Goal: Information Seeking & Learning: Learn about a topic

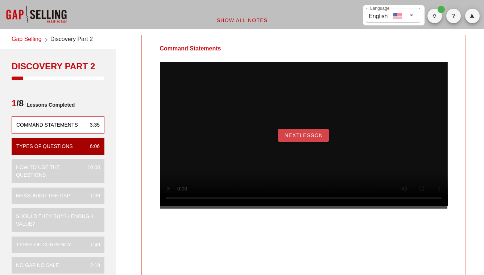
click at [313, 138] on span "NextLesson" at bounding box center [303, 135] width 39 height 6
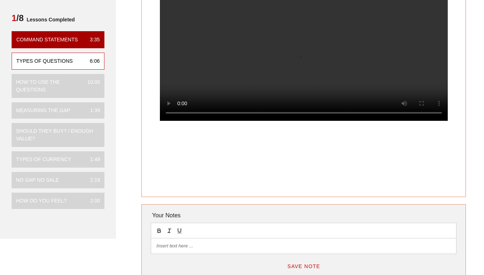
scroll to position [85, 0]
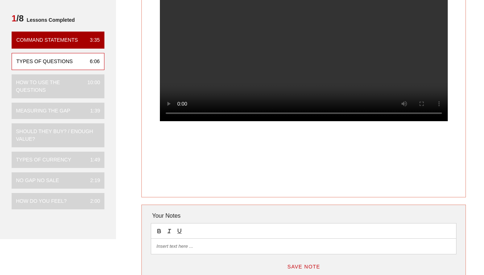
click at [240, 73] on video at bounding box center [304, 49] width 288 height 144
click at [282, 80] on video at bounding box center [304, 49] width 288 height 144
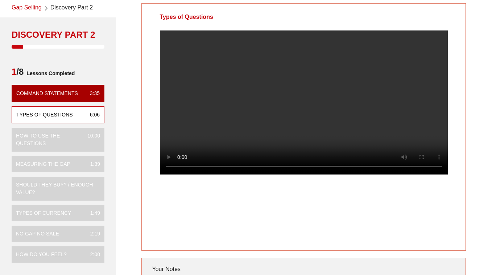
scroll to position [31, 0]
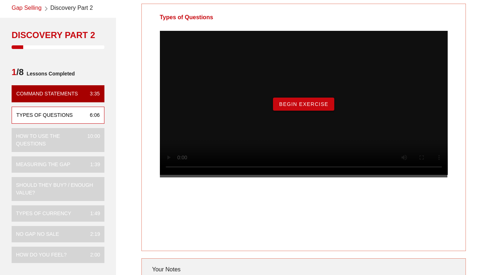
click at [307, 107] on span "Begin Exercise" at bounding box center [304, 104] width 50 height 6
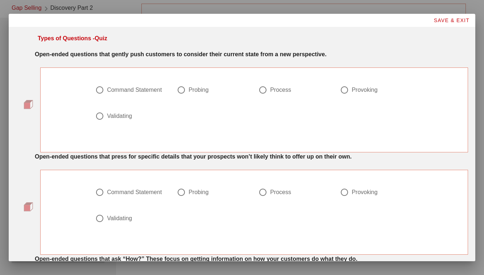
scroll to position [0, 0]
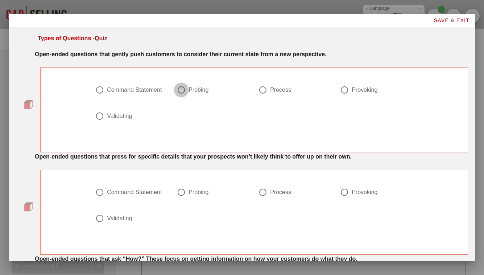
click at [181, 92] on div at bounding box center [181, 90] width 12 height 12
radio input "true"
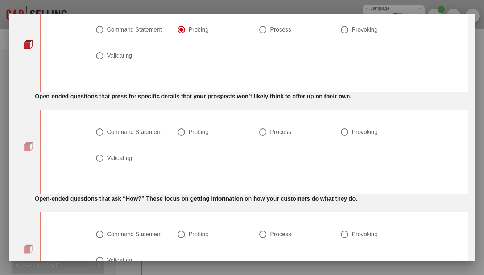
scroll to position [61, 0]
click at [180, 131] on div at bounding box center [181, 131] width 12 height 12
radio input "true"
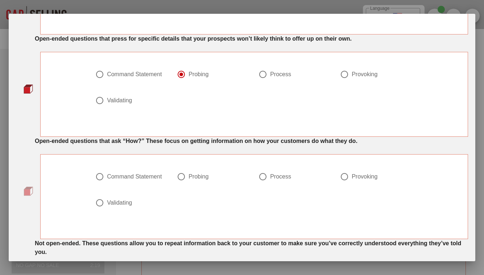
scroll to position [0, 0]
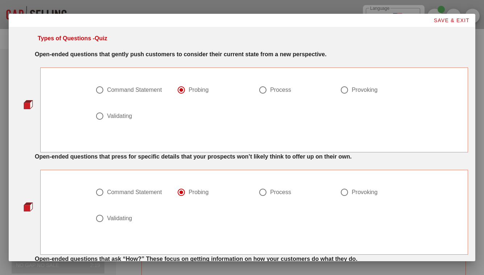
click at [340, 94] on div at bounding box center [344, 90] width 12 height 12
radio input "false"
radio input "true"
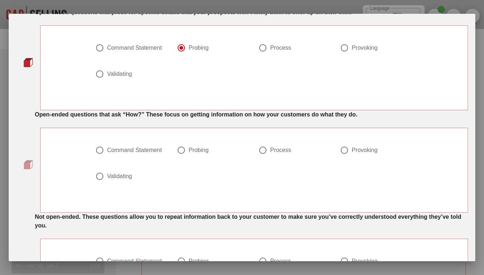
scroll to position [146, 0]
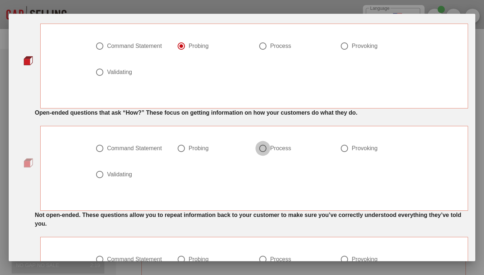
click at [260, 150] on div at bounding box center [263, 148] width 12 height 12
radio input "true"
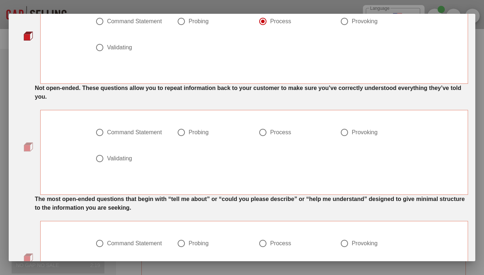
scroll to position [273, 0]
click at [101, 157] on div at bounding box center [100, 158] width 12 height 12
radio input "true"
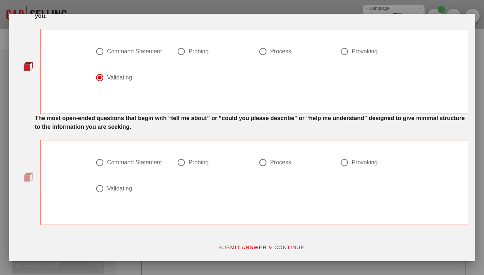
scroll to position [354, 0]
click at [97, 158] on div at bounding box center [100, 163] width 12 height 12
radio input "true"
click at [239, 252] on button "SUBMIT ANSWER & CONTINUE" at bounding box center [261, 247] width 98 height 13
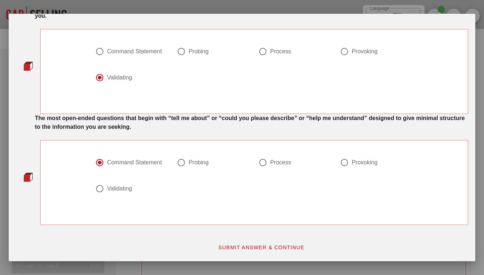
scroll to position [0, 0]
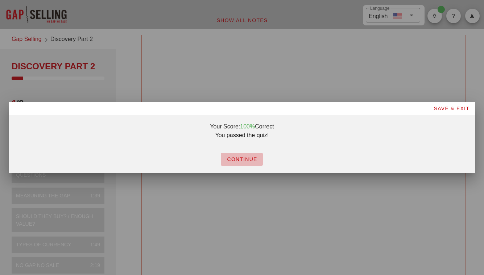
click at [244, 157] on span "CONTINUE" at bounding box center [242, 159] width 30 height 6
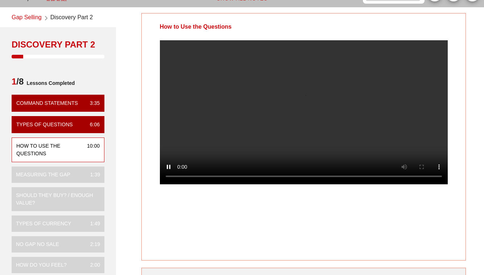
scroll to position [21, 0]
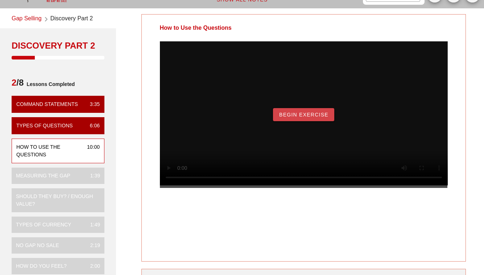
click at [311, 117] on span "Begin Exercise" at bounding box center [304, 115] width 50 height 6
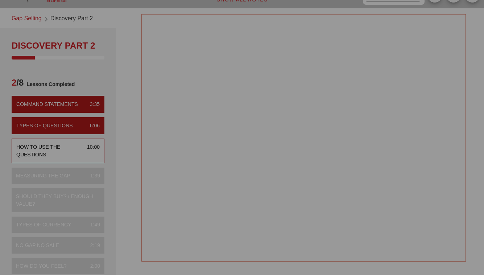
scroll to position [0, 0]
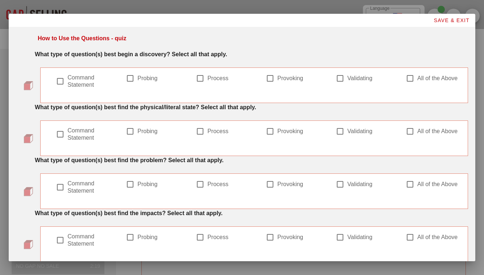
click at [62, 83] on div at bounding box center [60, 81] width 12 height 12
checkbox input "true"
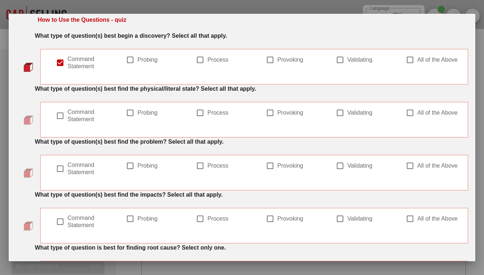
scroll to position [23, 0]
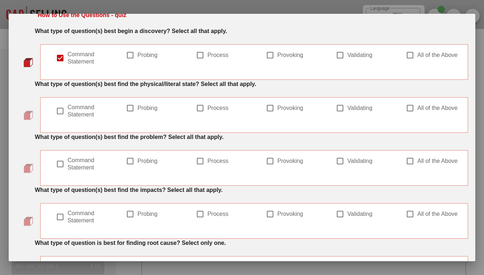
click at [131, 110] on div at bounding box center [130, 108] width 12 height 12
checkbox input "true"
click at [63, 112] on div at bounding box center [60, 111] width 12 height 12
checkbox input "true"
click at [197, 107] on div at bounding box center [200, 108] width 12 height 12
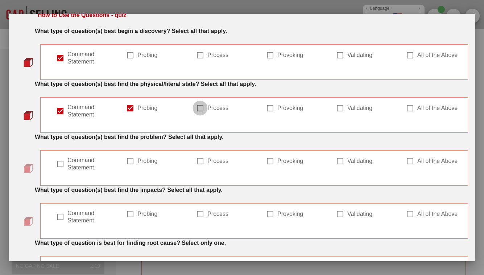
checkbox input "true"
click at [59, 112] on div at bounding box center [60, 111] width 12 height 12
checkbox input "false"
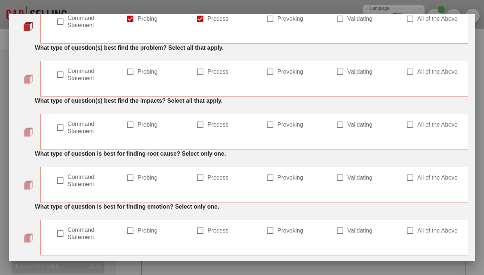
scroll to position [113, 0]
click at [60, 74] on div at bounding box center [60, 74] width 12 height 12
checkbox input "true"
click at [130, 70] on div at bounding box center [130, 71] width 12 height 12
checkbox input "true"
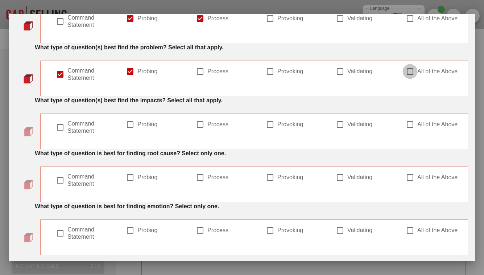
click at [407, 73] on div at bounding box center [410, 71] width 12 height 12
checkbox input "true"
click at [130, 73] on div at bounding box center [130, 71] width 12 height 12
checkbox input "false"
click at [63, 74] on div at bounding box center [60, 74] width 12 height 12
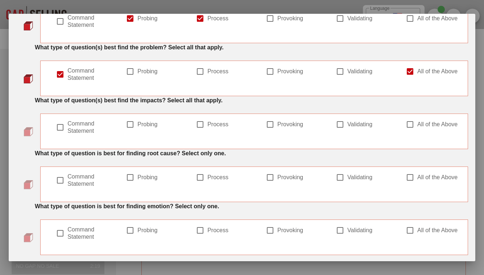
checkbox input "false"
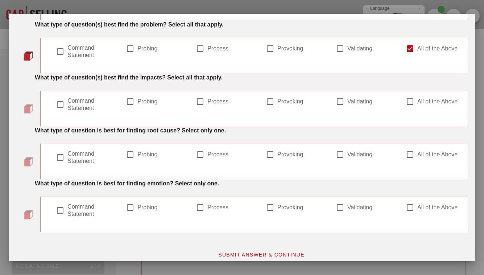
scroll to position [143, 0]
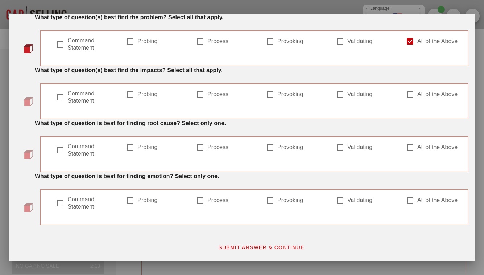
click at [266, 97] on div at bounding box center [270, 94] width 12 height 12
checkbox input "true"
click at [128, 95] on div at bounding box center [130, 94] width 12 height 12
checkbox input "true"
click at [199, 147] on div at bounding box center [200, 147] width 12 height 12
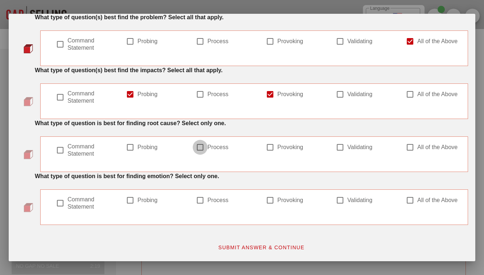
checkbox input "true"
click at [335, 202] on div at bounding box center [340, 200] width 12 height 12
checkbox input "true"
click at [272, 245] on span "SUBMIT ANSWER & CONTINUE" at bounding box center [261, 247] width 87 height 6
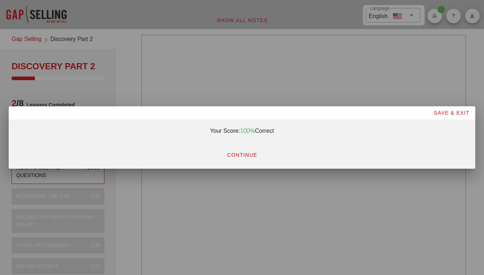
scroll to position [0, 0]
click at [240, 153] on span "CONTINUE" at bounding box center [242, 155] width 30 height 6
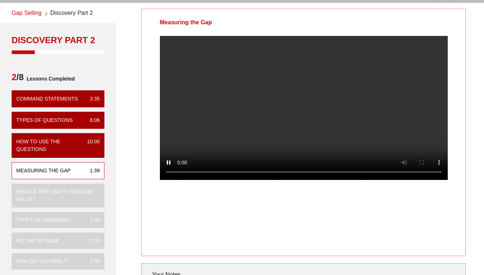
scroll to position [26, 0]
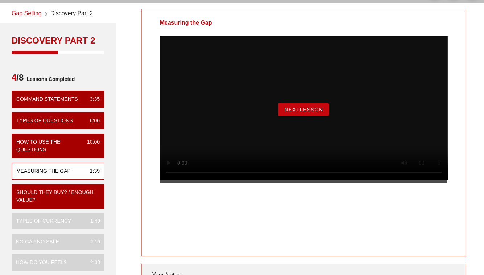
click at [310, 112] on span "NextLesson" at bounding box center [303, 110] width 39 height 6
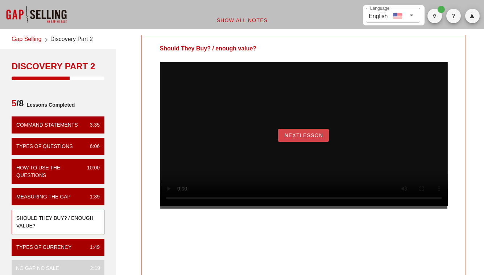
click at [289, 140] on button "NextLesson" at bounding box center [303, 135] width 51 height 13
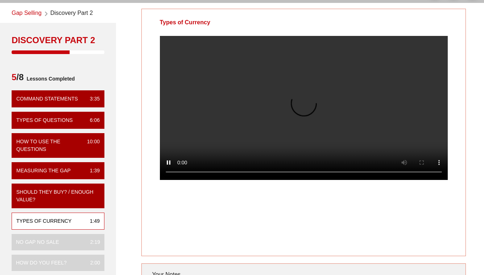
scroll to position [26, 0]
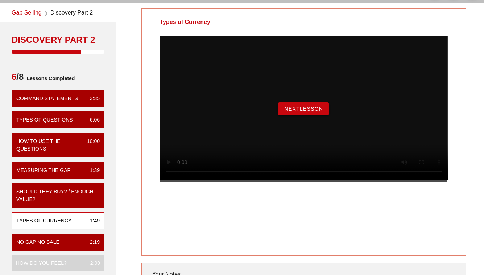
click at [314, 112] on span "NextLesson" at bounding box center [303, 109] width 39 height 6
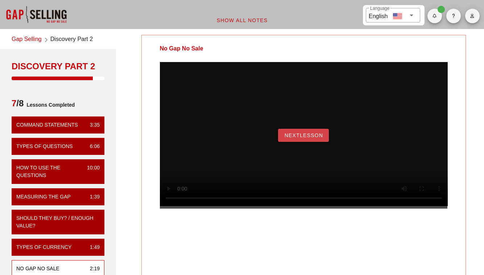
click at [315, 138] on span "NextLesson" at bounding box center [303, 135] width 39 height 6
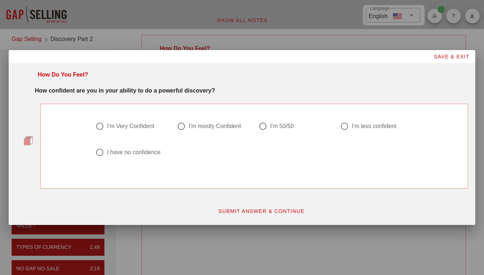
click at [178, 128] on div at bounding box center [181, 126] width 12 height 12
radio input "true"
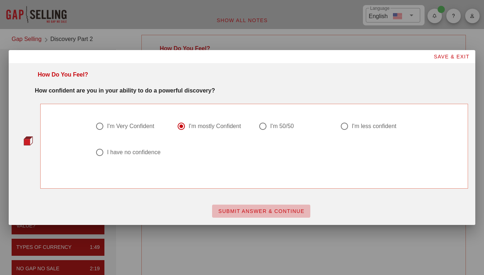
click at [253, 214] on button "SUBMIT ANSWER & CONTINUE" at bounding box center [261, 210] width 98 height 13
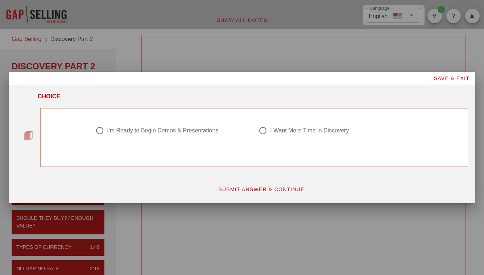
click at [99, 129] on div at bounding box center [100, 130] width 12 height 12
radio input "true"
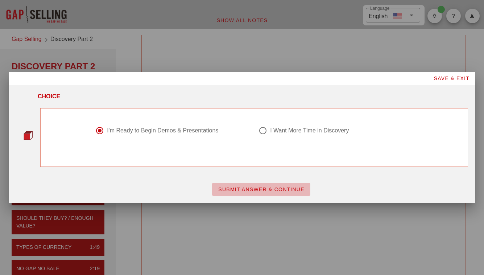
click at [250, 189] on span "SUBMIT ANSWER & CONTINUE" at bounding box center [261, 189] width 87 height 6
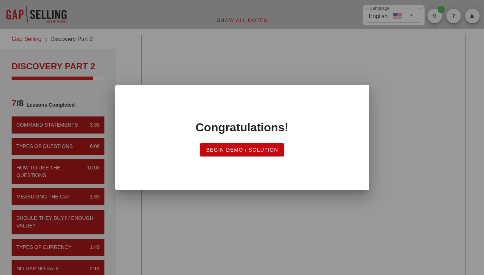
click at [228, 152] on span "Begin Demo / Solution" at bounding box center [242, 150] width 73 height 6
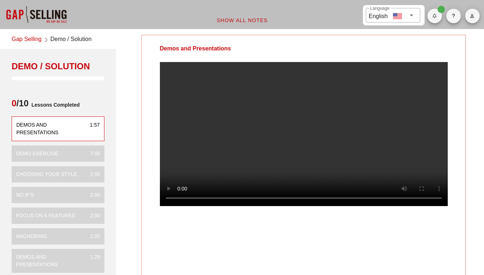
click at [262, 154] on video at bounding box center [304, 134] width 288 height 144
click at [301, 129] on video at bounding box center [304, 134] width 288 height 144
click at [460, 157] on div at bounding box center [304, 140] width 324 height 156
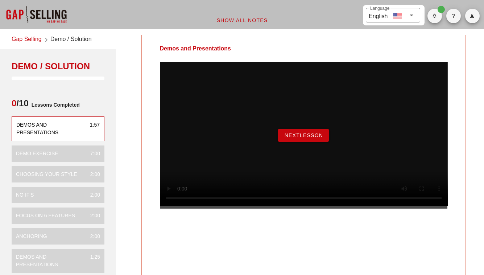
click at [302, 138] on span "NextLesson" at bounding box center [303, 135] width 39 height 6
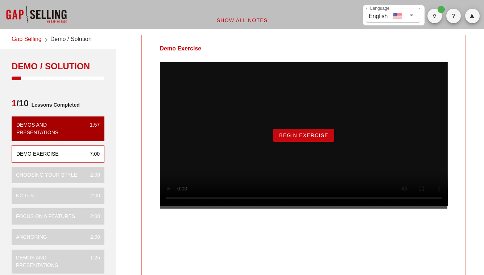
click at [319, 138] on span "Begin Exercise" at bounding box center [304, 135] width 50 height 6
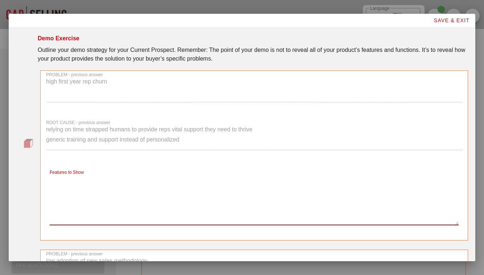
click at [98, 191] on textarea "Features to Show" at bounding box center [254, 199] width 409 height 51
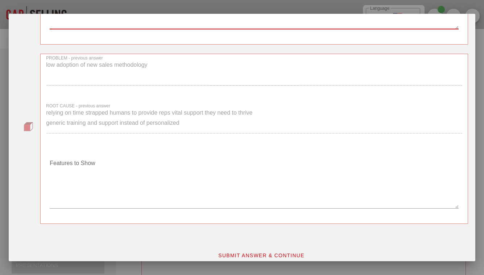
scroll to position [196, 0]
type textarea "coaching and follow up plans"
click at [86, 178] on textarea "Features to Show" at bounding box center [254, 182] width 409 height 51
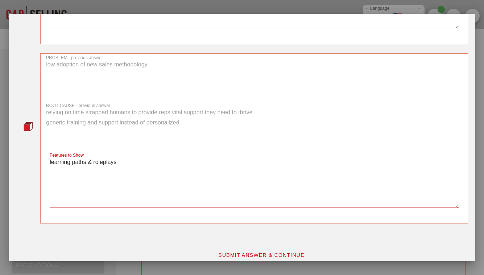
scroll to position [204, 0]
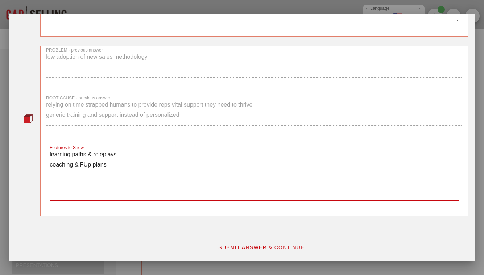
type textarea "learning paths & roleplays coaching & FUp plans"
click at [223, 250] on span "SUBMIT ANSWER & CONTINUE" at bounding box center [261, 247] width 87 height 6
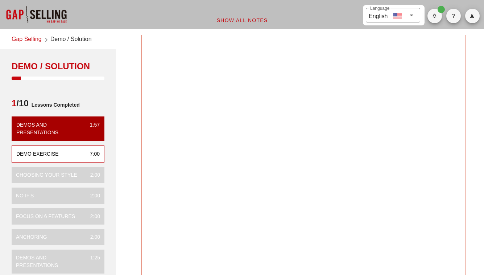
scroll to position [0, 0]
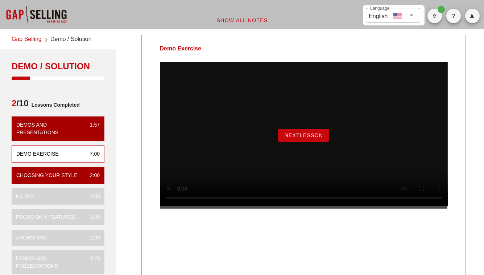
click at [316, 138] on span "NextLesson" at bounding box center [303, 135] width 39 height 6
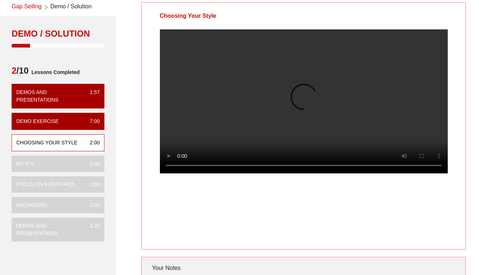
scroll to position [33, 0]
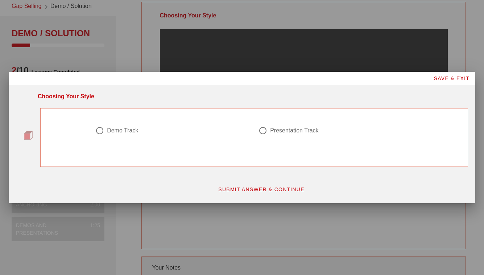
click at [100, 131] on div at bounding box center [100, 130] width 12 height 12
radio input "true"
click at [226, 192] on button "SUBMIT ANSWER & CONTINUE" at bounding box center [261, 189] width 98 height 13
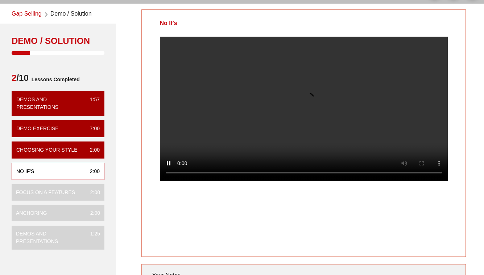
scroll to position [26, 0]
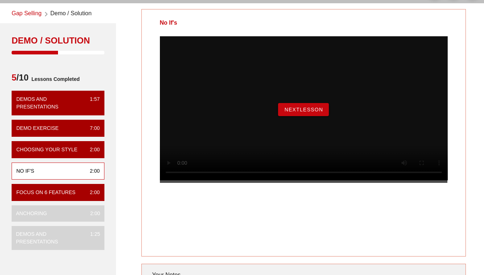
click at [301, 112] on span "NextLesson" at bounding box center [303, 110] width 39 height 6
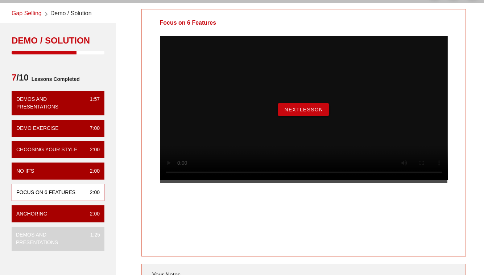
click at [309, 112] on span "NextLesson" at bounding box center [303, 110] width 39 height 6
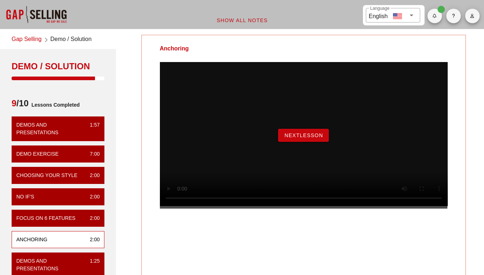
click at [305, 138] on span "NextLesson" at bounding box center [303, 135] width 39 height 6
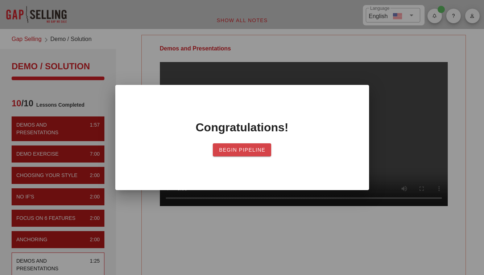
click at [242, 147] on span "Begin Pipeline" at bounding box center [242, 150] width 47 height 6
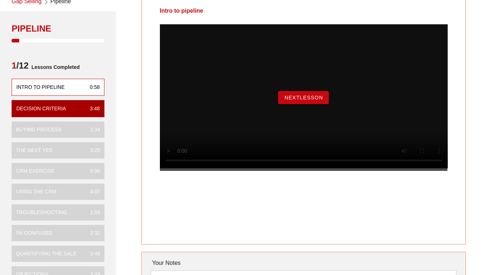
scroll to position [43, 0]
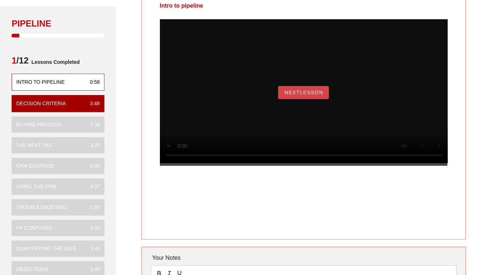
click at [317, 95] on span "NextLesson" at bounding box center [303, 93] width 39 height 6
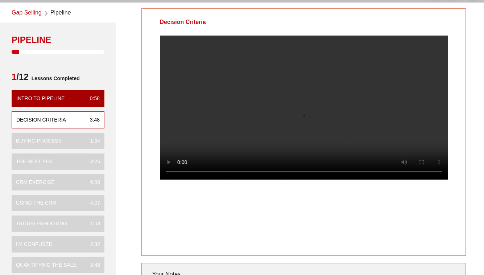
scroll to position [27, 0]
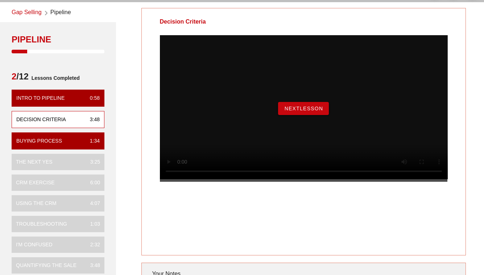
click at [300, 113] on button "NextLesson" at bounding box center [303, 108] width 51 height 13
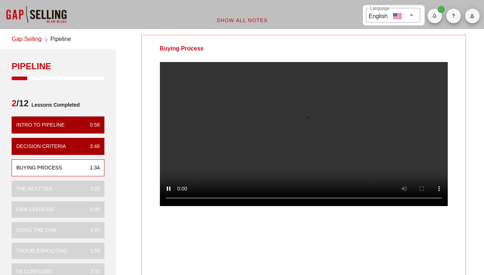
scroll to position [4, 0]
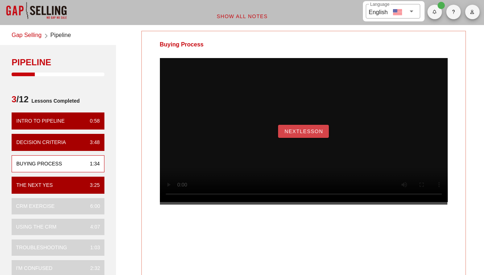
click at [309, 134] on span "NextLesson" at bounding box center [303, 131] width 39 height 6
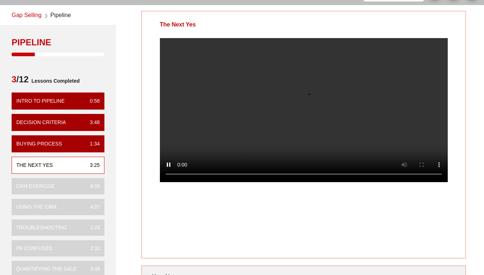
scroll to position [26, 0]
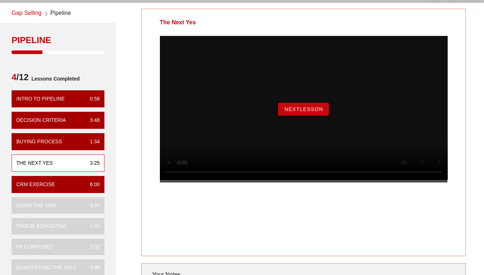
click at [294, 112] on span "NextLesson" at bounding box center [303, 109] width 39 height 6
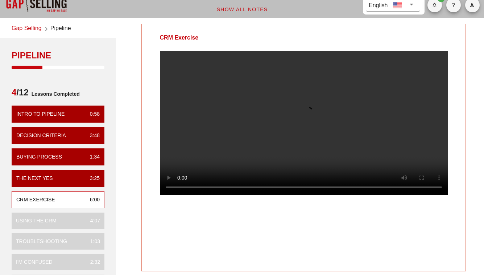
scroll to position [11, 0]
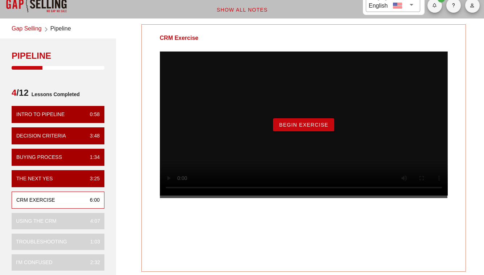
click at [314, 128] on span "Begin Exercise" at bounding box center [304, 125] width 50 height 6
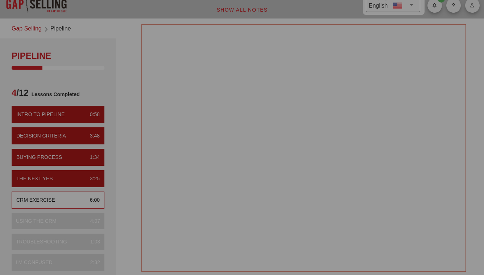
scroll to position [0, 0]
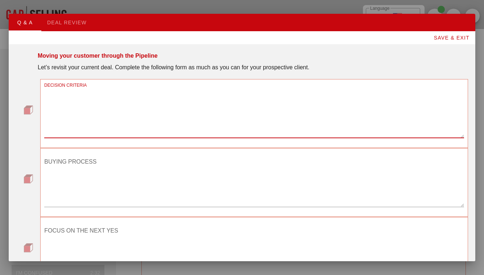
click at [118, 102] on textarea "DECISION CRITERIA" at bounding box center [254, 112] width 420 height 51
type textarea "easy to configure realistic"
click at [92, 169] on textarea "BUYING PROCESS" at bounding box center [254, 181] width 420 height 51
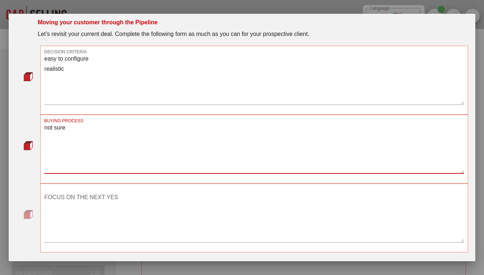
scroll to position [61, 0]
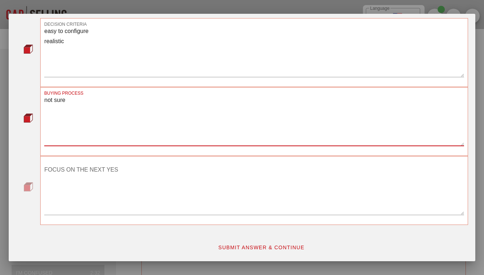
type textarea "not sure"
click at [104, 175] on textarea "FOCUS ON THE NEXT YES" at bounding box center [254, 189] width 420 height 51
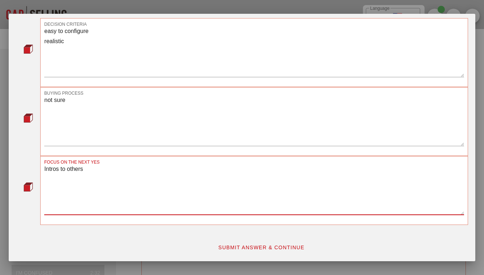
type textarea "Intros to others"
click at [237, 244] on span "SUBMIT ANSWER & CONTINUE" at bounding box center [261, 247] width 87 height 6
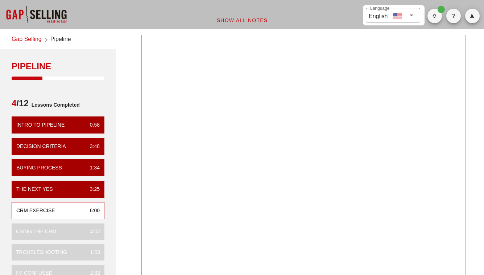
scroll to position [0, 0]
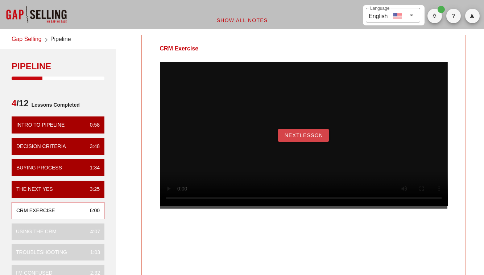
click at [298, 138] on span "NextLesson" at bounding box center [303, 135] width 39 height 6
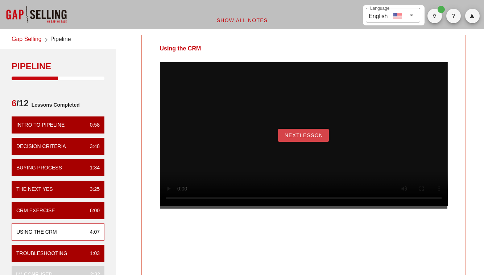
click at [298, 138] on span "NextLesson" at bounding box center [303, 135] width 39 height 6
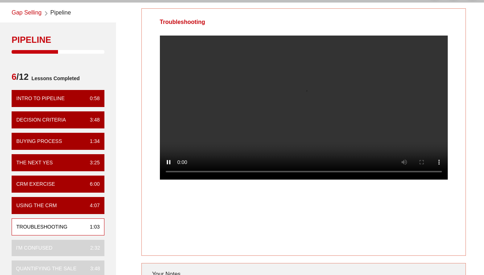
scroll to position [26, 0]
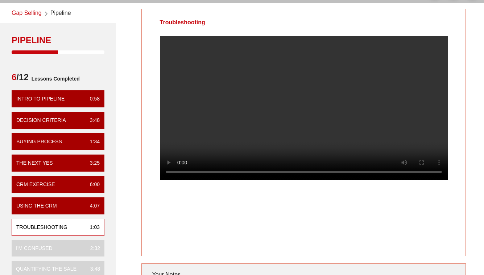
click at [460, 141] on div at bounding box center [304, 114] width 324 height 156
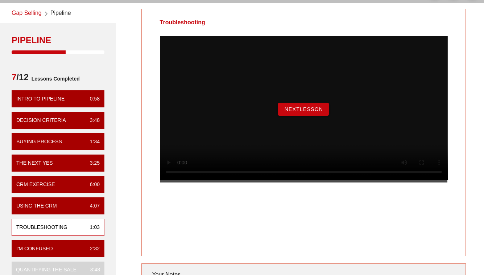
click at [302, 116] on button "NextLesson" at bounding box center [303, 109] width 51 height 13
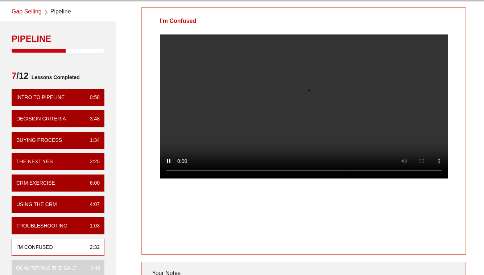
scroll to position [26, 0]
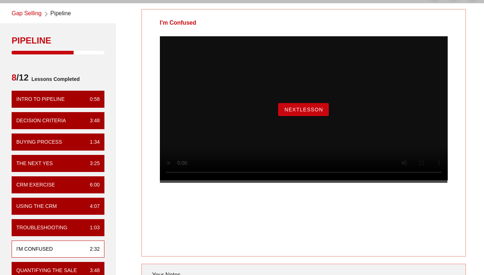
click at [297, 112] on span "NextLesson" at bounding box center [303, 110] width 39 height 6
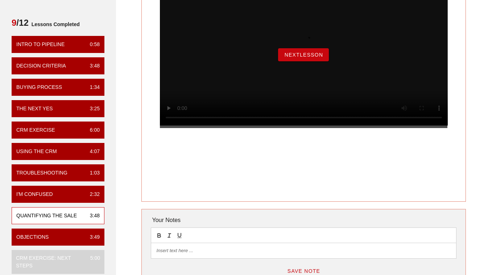
scroll to position [79, 0]
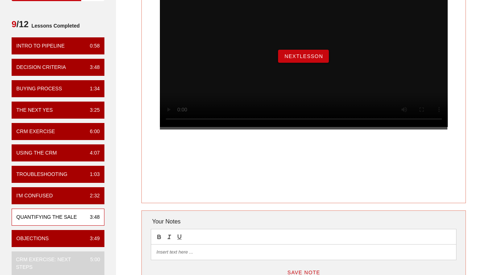
click at [318, 59] on span "NextLesson" at bounding box center [303, 56] width 39 height 6
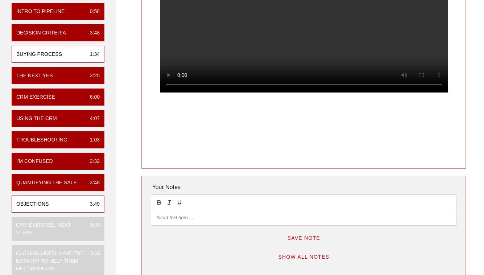
scroll to position [127, 0]
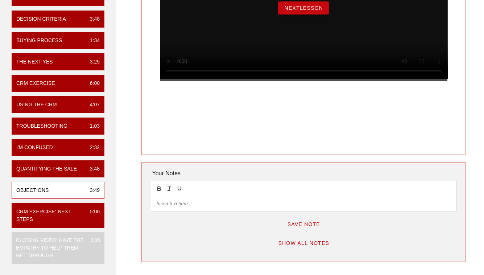
drag, startPoint x: 315, startPoint y: 22, endPoint x: 289, endPoint y: 17, distance: 25.8
click at [289, 11] on span "NextLesson" at bounding box center [303, 8] width 39 height 6
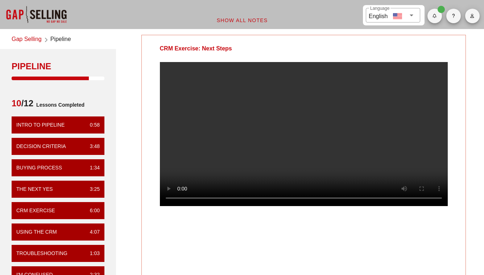
click at [146, 99] on div at bounding box center [304, 140] width 324 height 156
click at [456, 121] on div at bounding box center [304, 140] width 324 height 156
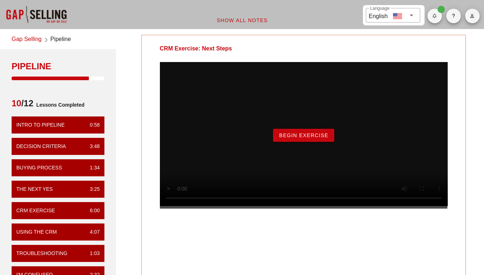
click at [304, 138] on span "Begin Exercise" at bounding box center [304, 135] width 50 height 6
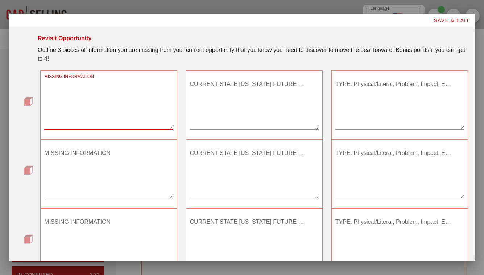
click at [84, 97] on textarea "MISSING INFORMATION" at bounding box center [108, 103] width 129 height 51
type textarea "Future goals around coaching"
click at [97, 158] on textarea "MISSING INFORMATION" at bounding box center [108, 172] width 129 height 51
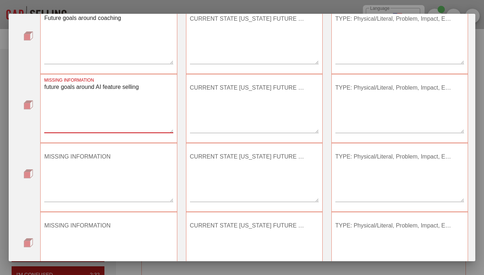
scroll to position [66, 0]
type textarea "future goals around AI feature selling"
click at [97, 169] on textarea "MISSING INFORMATION" at bounding box center [108, 175] width 129 height 51
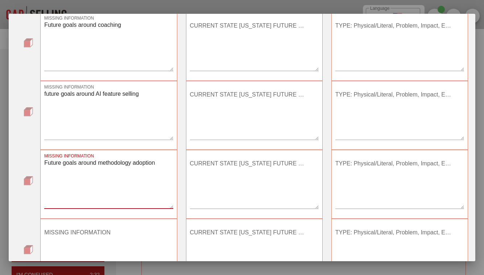
scroll to position [121, 0]
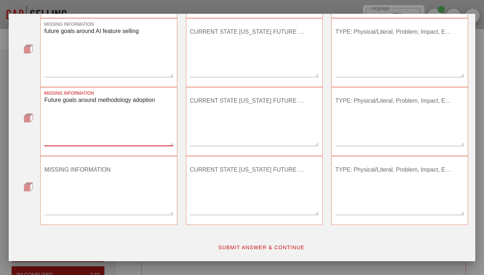
type textarea "Future goals around methodology adoption"
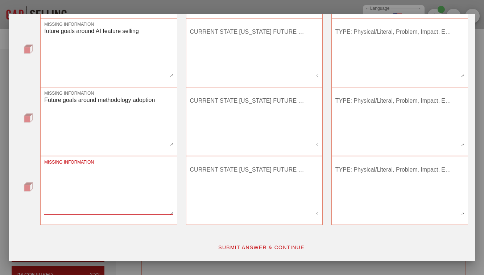
click at [101, 180] on textarea "MISSING INFORMATION" at bounding box center [108, 189] width 129 height 51
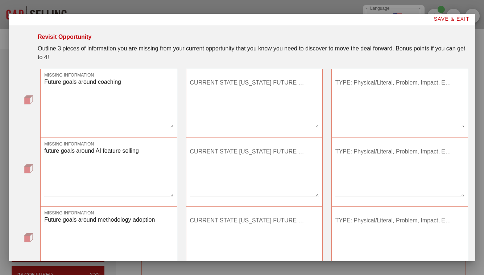
scroll to position [0, 0]
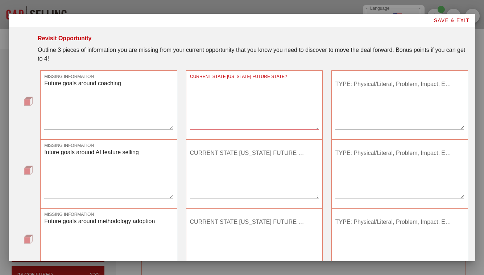
click at [251, 97] on textarea "CURRENT STATE OR FUTURE STATE?" at bounding box center [254, 103] width 129 height 51
type textarea "future"
click at [235, 170] on textarea "CURRENT STATE OR FUTURE STATE?" at bounding box center [254, 172] width 129 height 51
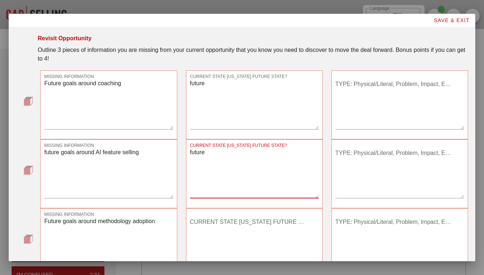
type textarea "future"
click at [231, 228] on textarea "CURRENT STATE OR FUTURE STATE?" at bounding box center [254, 241] width 129 height 51
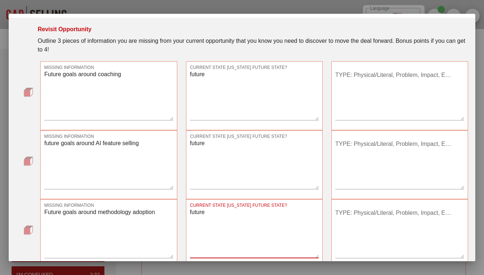
scroll to position [10, 0]
type textarea "future"
click at [404, 76] on textarea "TYPE: Physical/Literal, Problem, Impact, Emotional, Root Cause" at bounding box center [399, 94] width 129 height 51
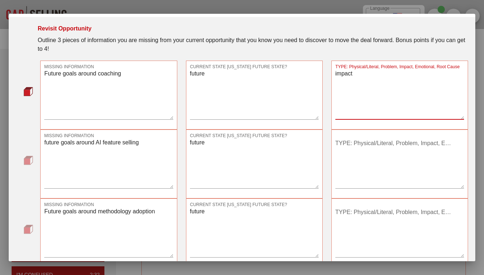
type textarea "impact"
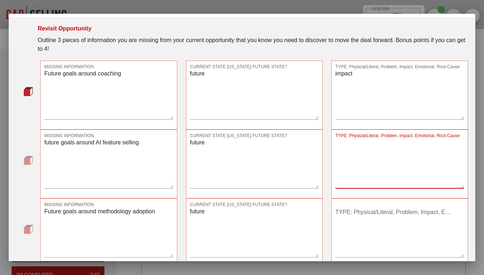
click at [365, 147] on textarea "TYPE: Physical/Literal, Problem, Impact, Emotional, Root Cause" at bounding box center [399, 162] width 129 height 51
type textarea "problem"
click at [352, 71] on textarea "impact" at bounding box center [399, 94] width 129 height 51
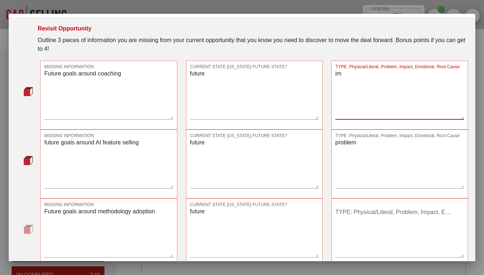
type textarea "i"
type textarea "problem"
click at [355, 221] on textarea "TYPE: Physical/Literal, Problem, Impact, Emotional, Root Cause" at bounding box center [399, 231] width 129 height 51
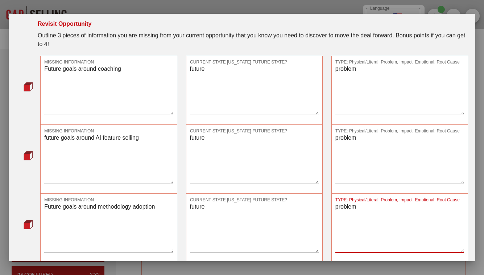
click at [398, 232] on textarea "problem" at bounding box center [399, 227] width 129 height 51
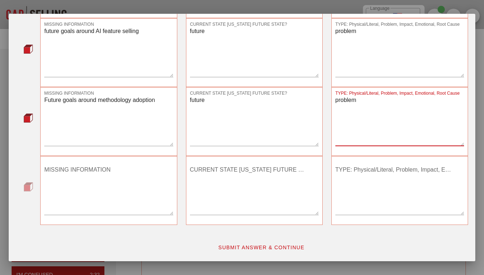
type textarea "problem"
click at [276, 241] on button "SUBMIT ANSWER & CONTINUE" at bounding box center [261, 247] width 98 height 13
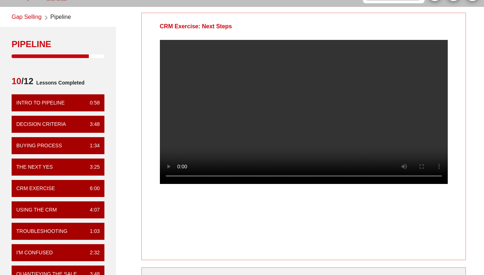
scroll to position [27, 0]
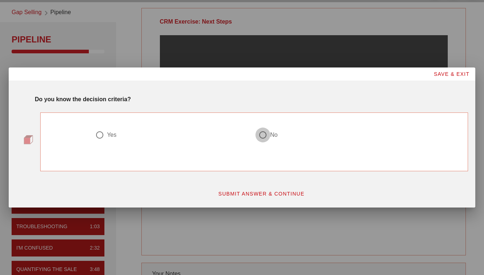
click at [267, 135] on div at bounding box center [263, 135] width 12 height 12
radio input "true"
click at [272, 193] on span "SUBMIT ANSWER & CONTINUE" at bounding box center [261, 194] width 87 height 6
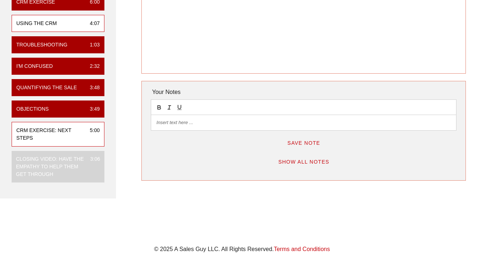
scroll to position [240, 0]
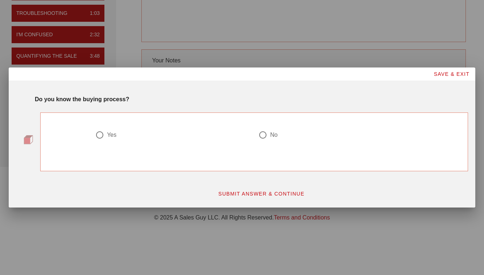
click at [264, 137] on div at bounding box center [263, 135] width 12 height 12
radio input "true"
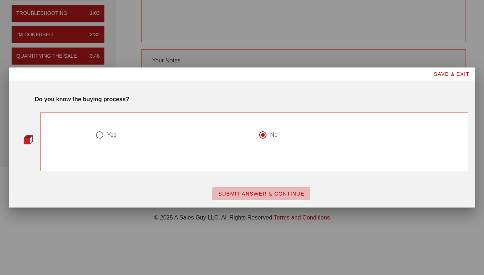
click at [261, 197] on button "SUBMIT ANSWER & CONTINUE" at bounding box center [261, 193] width 98 height 13
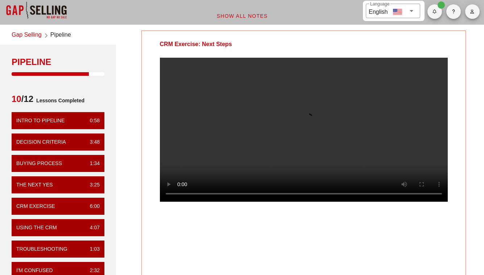
scroll to position [0, 0]
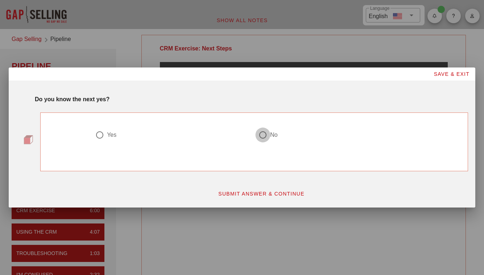
click at [263, 135] on div at bounding box center [263, 135] width 12 height 12
radio input "true"
click at [263, 196] on span "SUBMIT ANSWER & CONTINUE" at bounding box center [261, 194] width 87 height 6
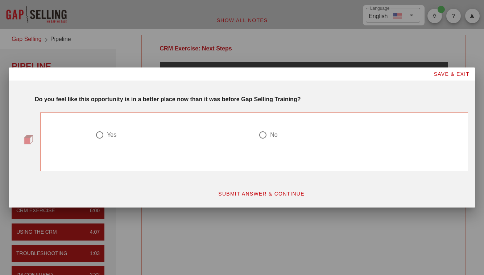
click at [263, 138] on div at bounding box center [263, 135] width 12 height 12
radio input "true"
click at [259, 191] on span "SUBMIT ANSWER & CONTINUE" at bounding box center [261, 194] width 87 height 6
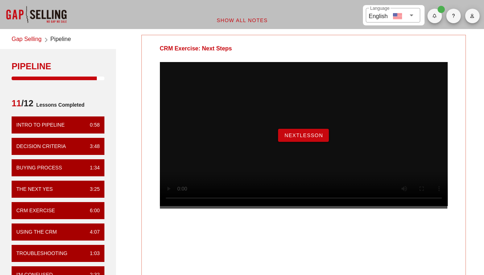
click at [314, 138] on span "NextLesson" at bounding box center [303, 135] width 39 height 6
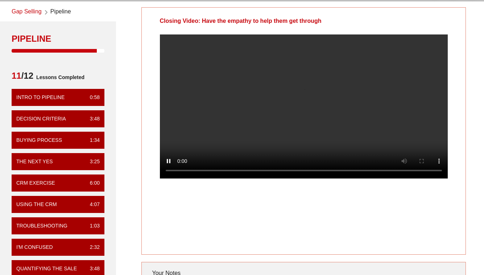
scroll to position [27, 0]
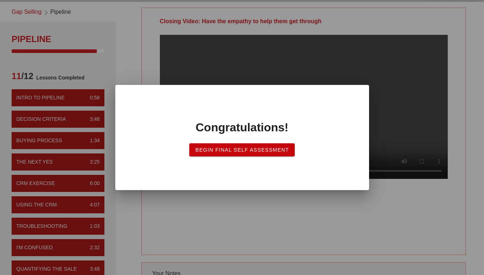
click at [237, 151] on span "Begin Final Self Assessment" at bounding box center [242, 150] width 94 height 6
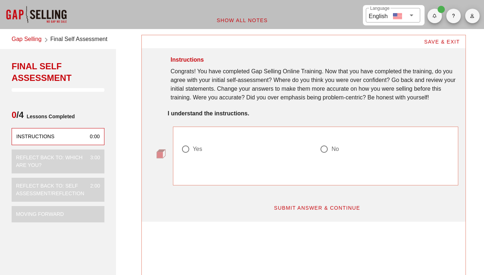
click at [186, 150] on div at bounding box center [185, 149] width 12 height 12
radio input "true"
click at [298, 211] on button "SUBMIT ANSWER & CONTINUE" at bounding box center [317, 207] width 98 height 13
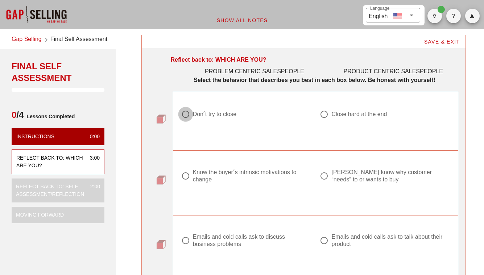
click at [185, 116] on div at bounding box center [185, 114] width 12 height 12
radio input "true"
click at [184, 178] on div at bounding box center [185, 176] width 12 height 12
radio input "true"
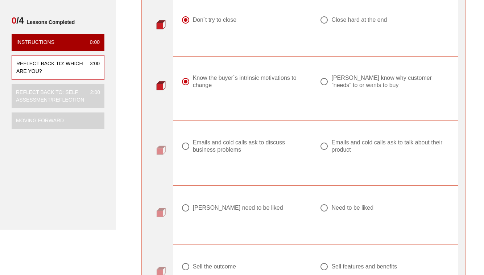
scroll to position [95, 0]
click at [184, 147] on div at bounding box center [185, 146] width 12 height 12
radio input "true"
click at [183, 207] on div at bounding box center [185, 207] width 12 height 12
radio input "true"
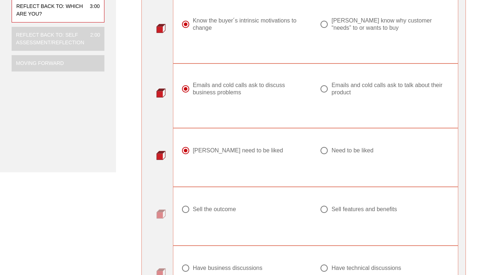
scroll to position [168, 0]
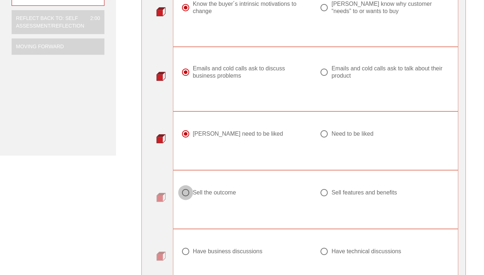
click at [186, 193] on div at bounding box center [185, 192] width 12 height 12
radio input "true"
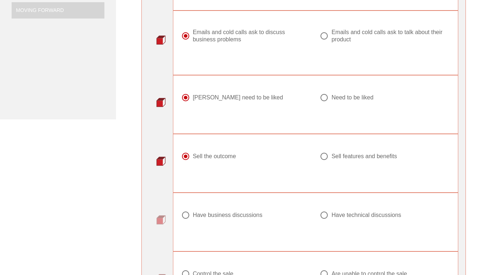
scroll to position [210, 0]
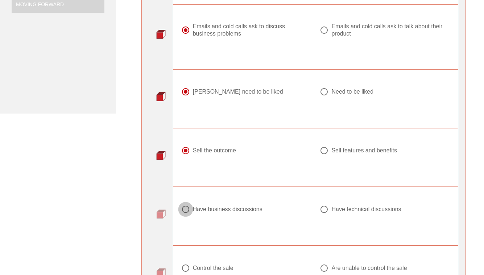
click at [185, 208] on div at bounding box center [185, 209] width 12 height 12
radio input "true"
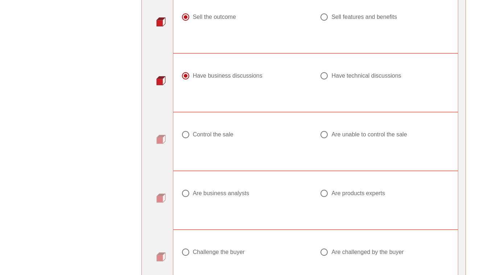
scroll to position [354, 0]
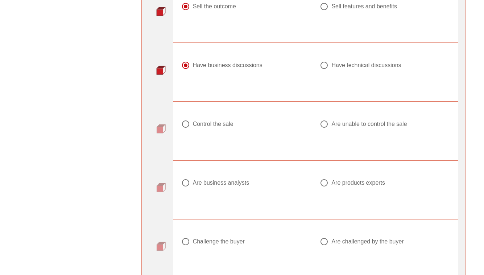
click at [186, 124] on div at bounding box center [185, 124] width 12 height 12
radio input "true"
click at [187, 185] on div at bounding box center [185, 183] width 12 height 12
radio input "true"
click at [185, 242] on div at bounding box center [185, 241] width 12 height 12
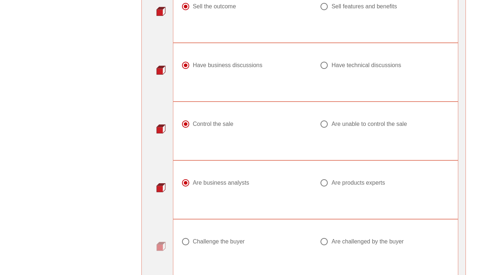
radio input "true"
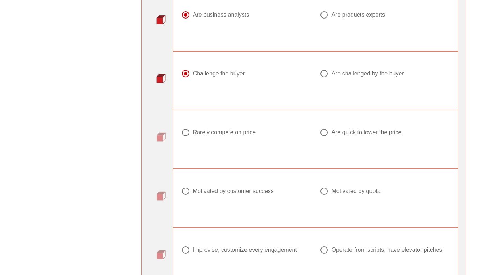
scroll to position [529, 0]
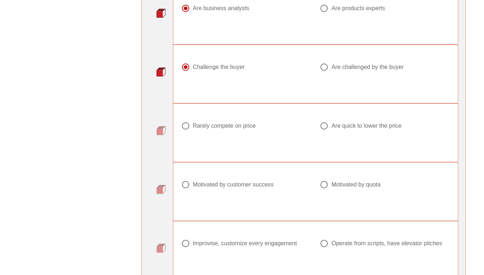
click at [187, 125] on div at bounding box center [185, 126] width 12 height 12
radio input "true"
click at [188, 186] on div at bounding box center [185, 184] width 12 height 12
radio input "true"
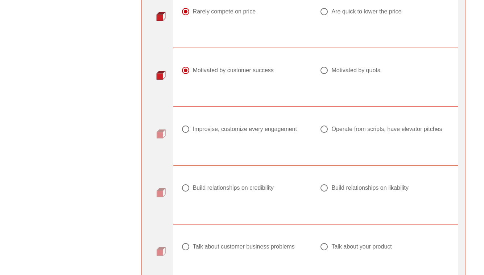
scroll to position [646, 0]
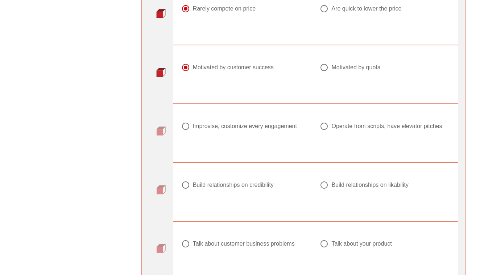
click at [183, 129] on div at bounding box center [185, 126] width 12 height 12
radio input "true"
click at [185, 185] on div at bounding box center [185, 185] width 12 height 12
radio input "true"
click at [187, 243] on div at bounding box center [185, 243] width 12 height 12
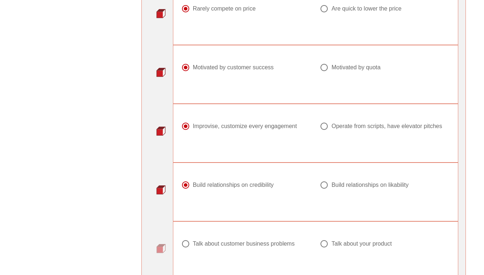
radio input "true"
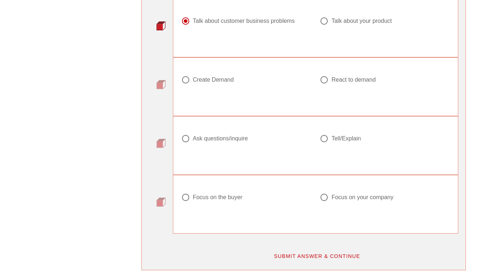
scroll to position [870, 0]
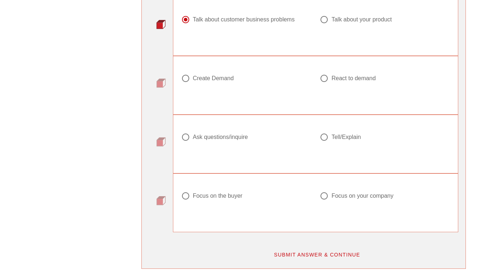
click at [187, 78] on div at bounding box center [185, 78] width 12 height 12
radio input "true"
click at [184, 139] on div at bounding box center [185, 137] width 12 height 12
radio input "true"
click at [187, 195] on div at bounding box center [185, 196] width 12 height 12
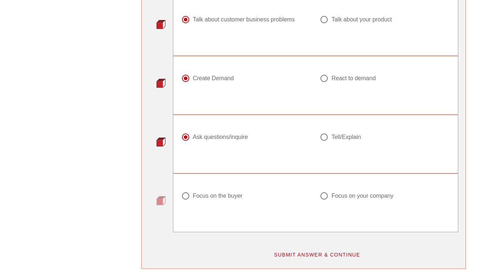
radio input "true"
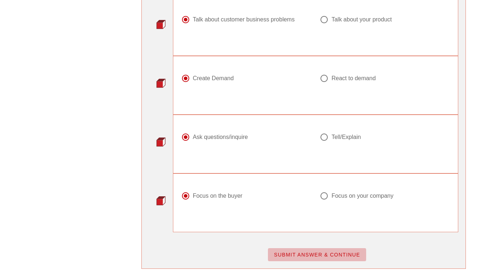
click at [303, 255] on span "SUBMIT ANSWER & CONTINUE" at bounding box center [317, 255] width 87 height 6
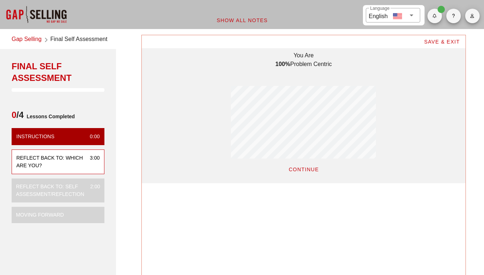
scroll to position [148, 324]
click at [301, 173] on button "CONTINUE" at bounding box center [303, 169] width 42 height 13
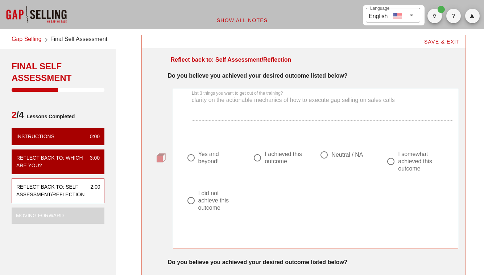
click at [259, 154] on div at bounding box center [257, 158] width 12 height 12
radio input "true"
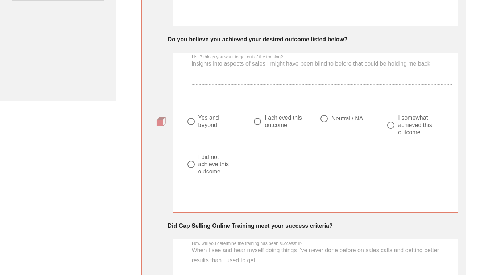
scroll to position [224, 0]
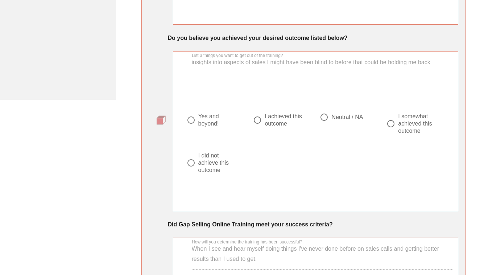
click at [324, 119] on div at bounding box center [324, 117] width 12 height 12
click at [392, 127] on div at bounding box center [391, 123] width 12 height 12
radio input "false"
radio input "true"
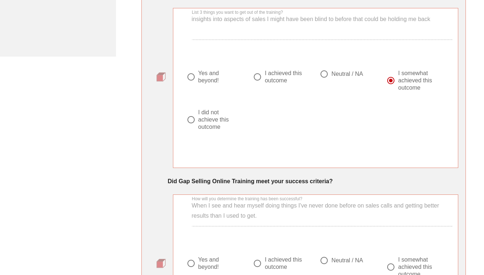
scroll to position [267, 0]
click at [259, 77] on div at bounding box center [257, 77] width 12 height 12
radio input "true"
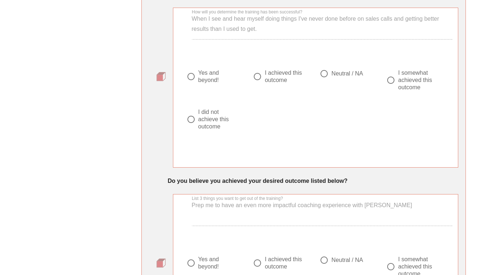
scroll to position [455, 0]
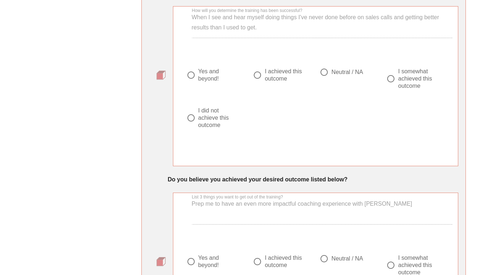
click at [326, 73] on div at bounding box center [324, 72] width 12 height 12
radio input "true"
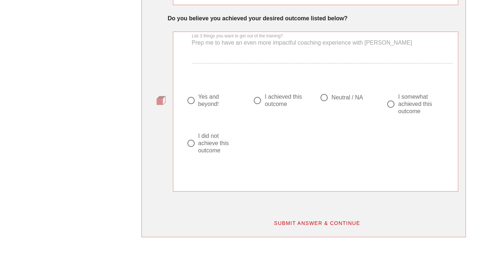
scroll to position [625, 0]
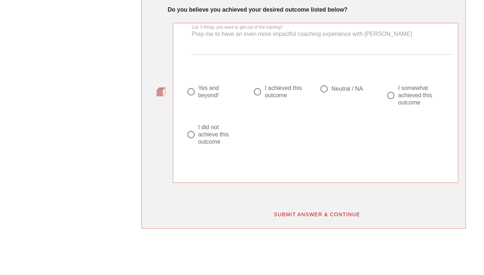
click at [324, 92] on div at bounding box center [324, 89] width 12 height 12
radio input "true"
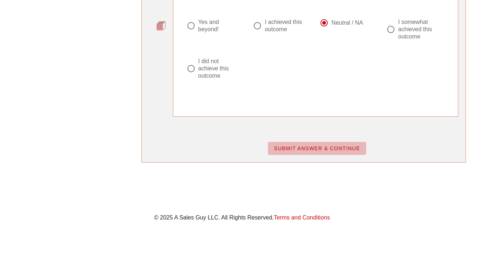
click at [303, 151] on span "SUBMIT ANSWER & CONTINUE" at bounding box center [317, 148] width 87 height 6
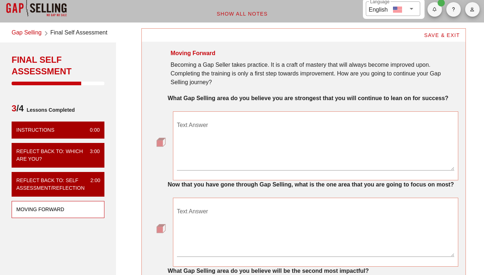
scroll to position [8, 0]
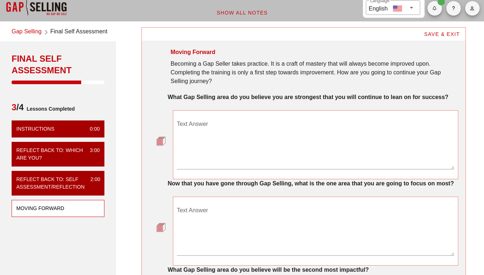
click at [245, 131] on textarea "Text Answer" at bounding box center [316, 143] width 278 height 51
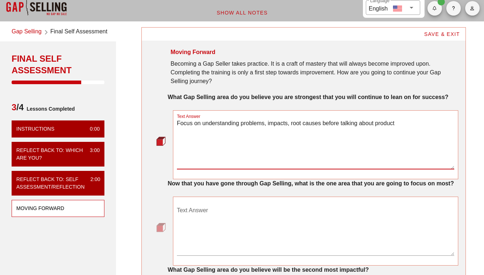
type textarea "Focus on understanding problems, impacts, root causes before talking about prod…"
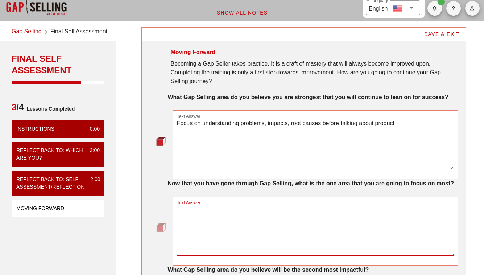
click at [241, 220] on textarea "Text Answer" at bounding box center [316, 229] width 278 height 51
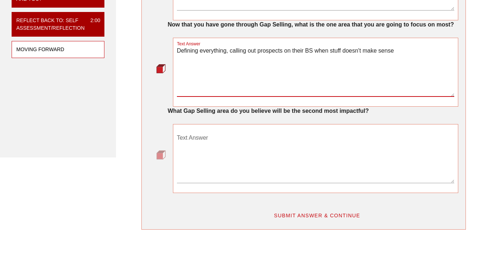
scroll to position [167, 0]
click at [259, 141] on textarea "Text Answer" at bounding box center [316, 157] width 278 height 51
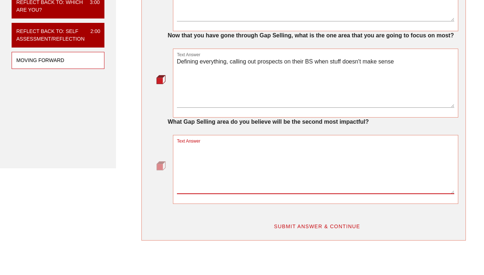
scroll to position [156, 0]
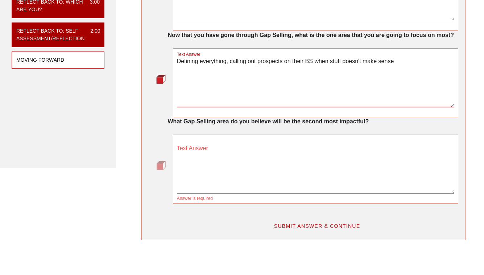
drag, startPoint x: 400, startPoint y: 63, endPoint x: 227, endPoint y: 58, distance: 173.4
click at [227, 58] on textarea "Defining everything, calling out prospects on their BS when stuff doesn't make …" at bounding box center [316, 81] width 278 height 51
type textarea "Defining everything"
click at [228, 152] on textarea "Text Answer" at bounding box center [316, 167] width 278 height 51
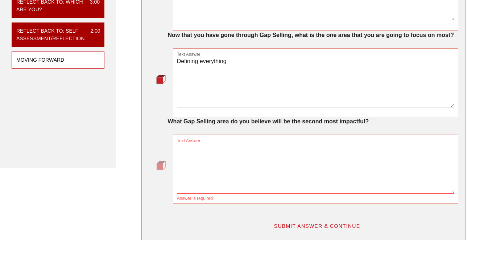
paste textarea ", calling out prospects on their BS when stuff doesn't make sense"
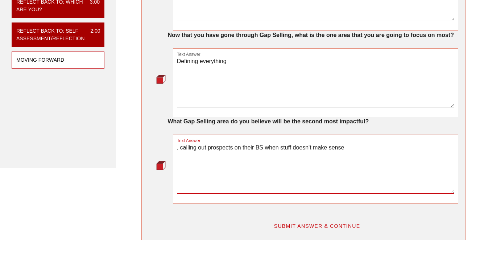
click at [180, 148] on textarea ", calling out prospects on their BS when stuff doesn't make sense" at bounding box center [316, 167] width 278 height 51
type textarea "calling out prospects on their BS when stuff doesn't make sense"
click at [288, 228] on span "SUBMIT ANSWER & CONTINUE" at bounding box center [317, 226] width 87 height 6
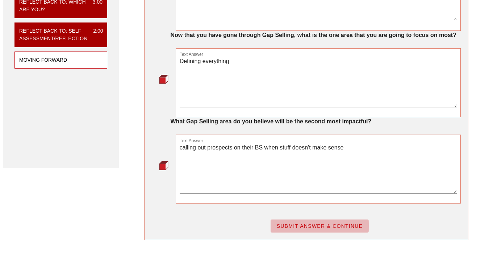
scroll to position [0, 0]
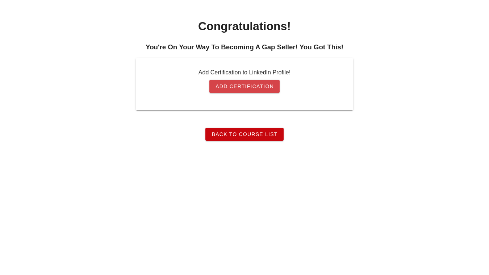
click at [245, 91] on link "Add Certification" at bounding box center [245, 86] width 70 height 13
click at [263, 139] on link "Back To Course List" at bounding box center [245, 134] width 78 height 13
